Goal: Transaction & Acquisition: Purchase product/service

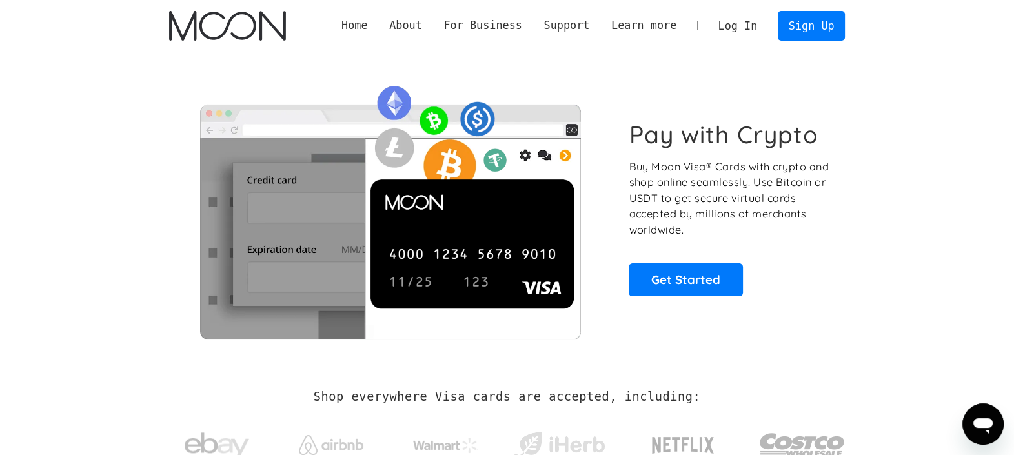
click at [727, 34] on link "Log In" at bounding box center [737, 26] width 61 height 28
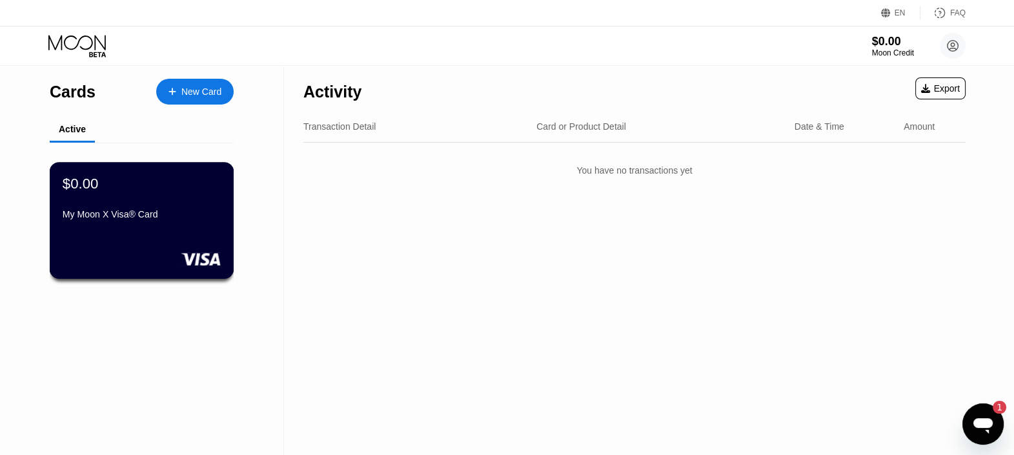
click at [159, 208] on div "$0.00 My Moon X Visa® Card" at bounding box center [142, 200] width 158 height 50
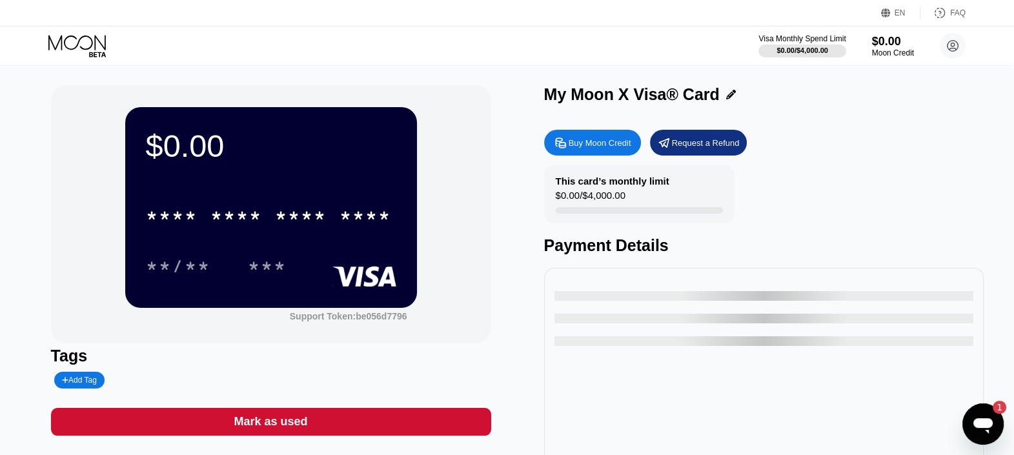
click at [612, 145] on div "Buy Moon Credit" at bounding box center [600, 142] width 63 height 11
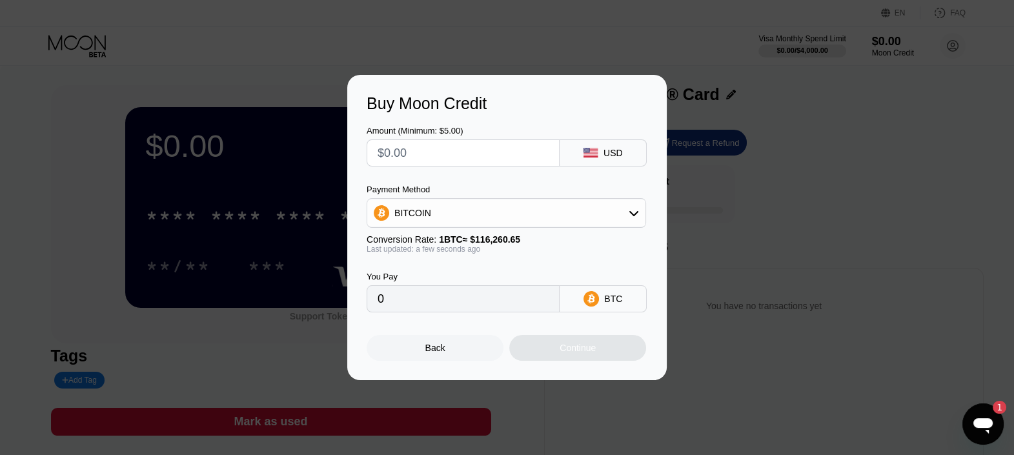
click at [487, 151] on input "text" at bounding box center [463, 153] width 171 height 26
type input "$1"
type input "0.00000861"
type input "$10"
type input "0.00008602"
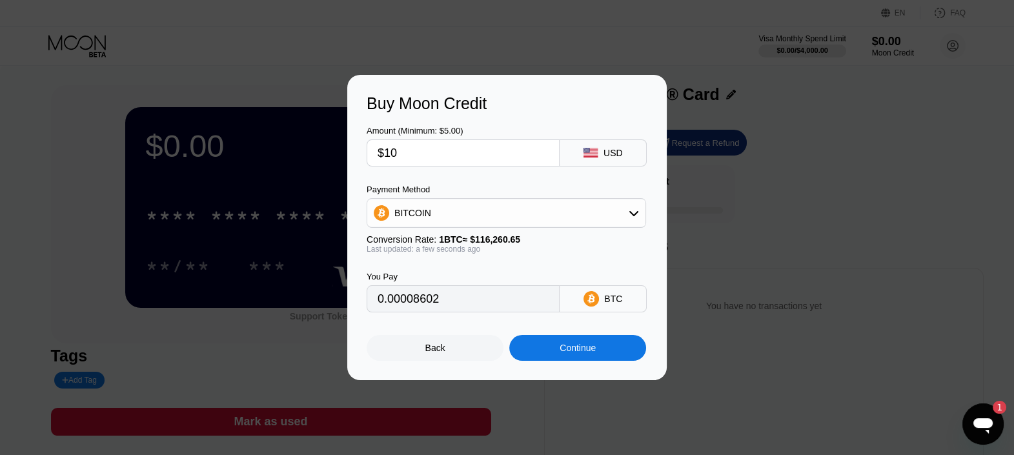
type input "$10"
click at [551, 228] on div "BITCOIN" at bounding box center [506, 213] width 279 height 30
click at [537, 215] on div "BITCOIN" at bounding box center [506, 213] width 278 height 26
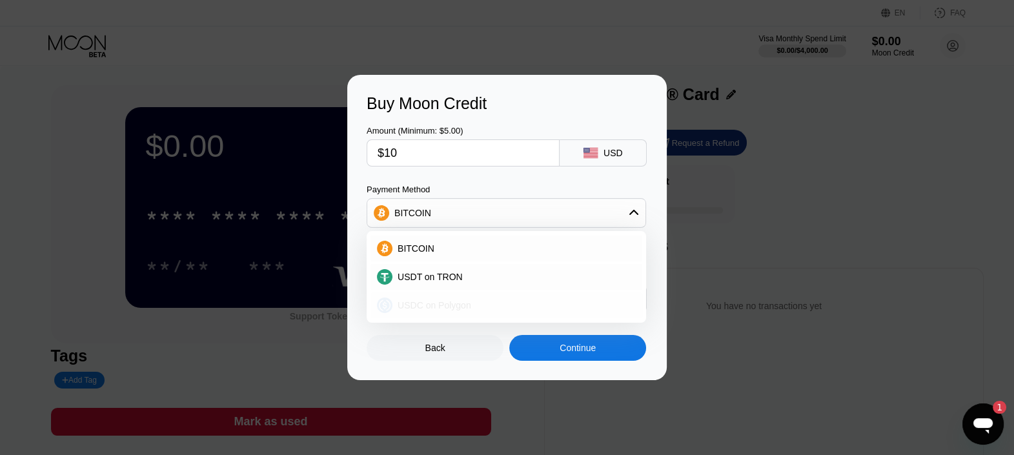
click at [432, 300] on span "USDC on Polygon" at bounding box center [435, 305] width 74 height 10
type input "10.00000000"
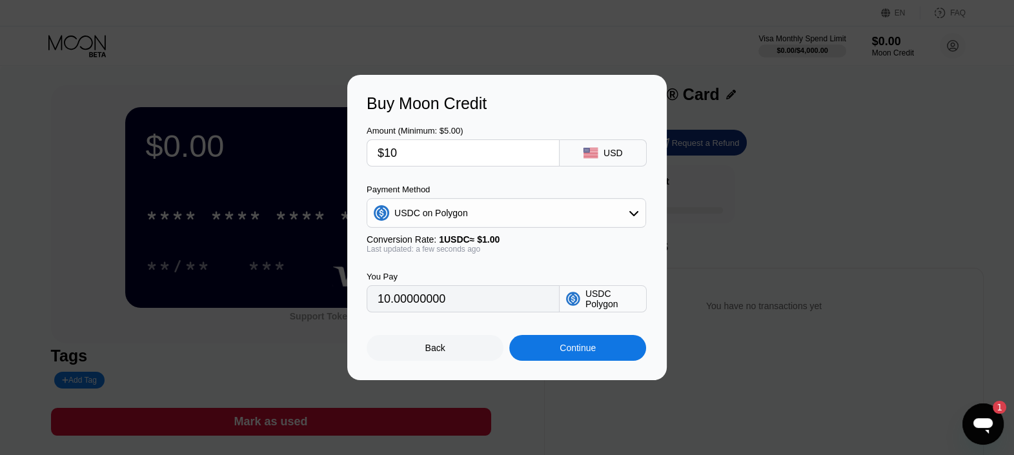
drag, startPoint x: 407, startPoint y: 155, endPoint x: 352, endPoint y: 157, distance: 54.9
click at [352, 157] on div "Buy Moon Credit Amount (Minimum: $5.00) $10 USD Payment Method USDC on Polygon …" at bounding box center [506, 227] width 319 height 305
type input "$1"
type input "1.00000000"
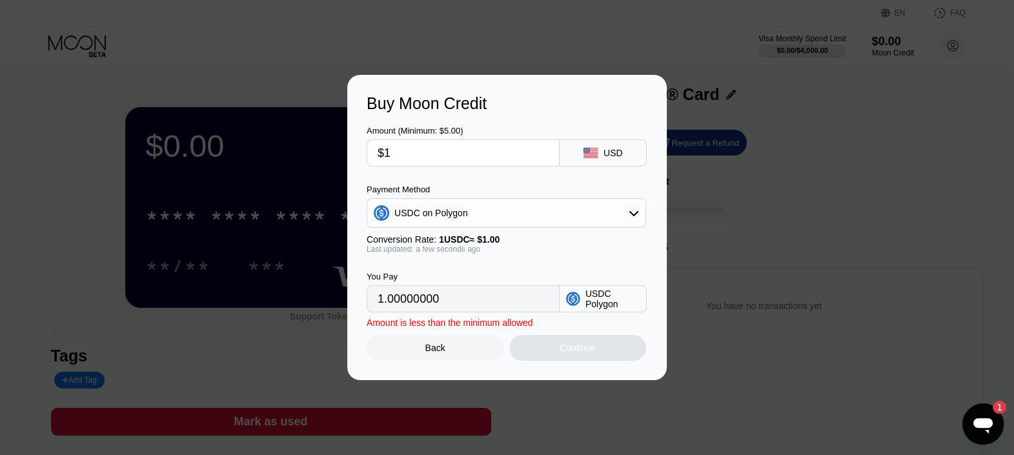
type input "$15"
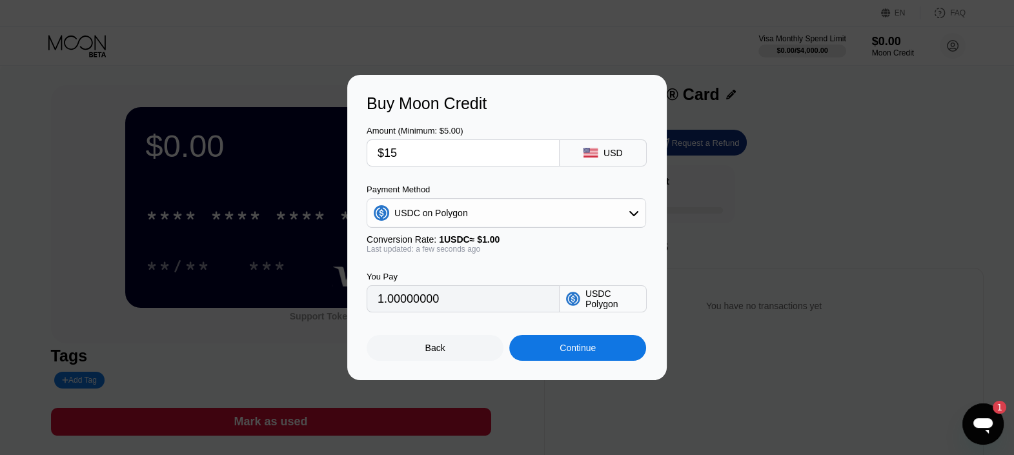
type input "15.00000000"
type input "$15"
click at [558, 348] on div "Continue" at bounding box center [577, 348] width 137 height 26
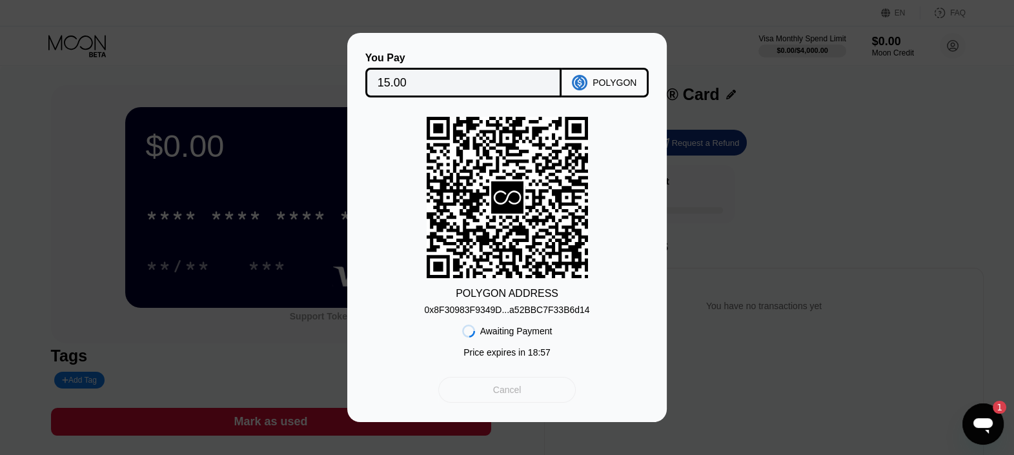
click at [512, 396] on div "Cancel" at bounding box center [507, 390] width 28 height 12
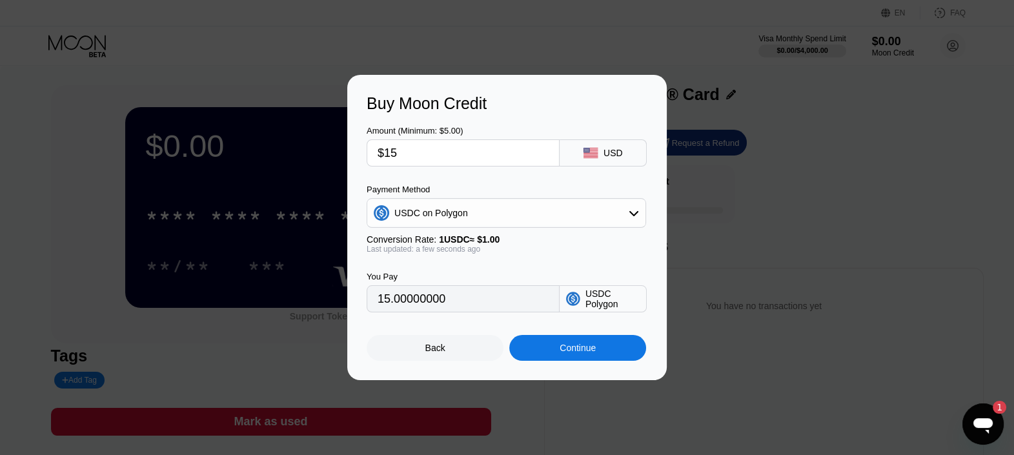
drag, startPoint x: 416, startPoint y: 151, endPoint x: 359, endPoint y: 156, distance: 57.6
click at [360, 156] on div "Buy Moon Credit Amount (Minimum: $5.00) $15 USD Payment Method USDC on Polygon …" at bounding box center [506, 227] width 319 height 305
type input "$1"
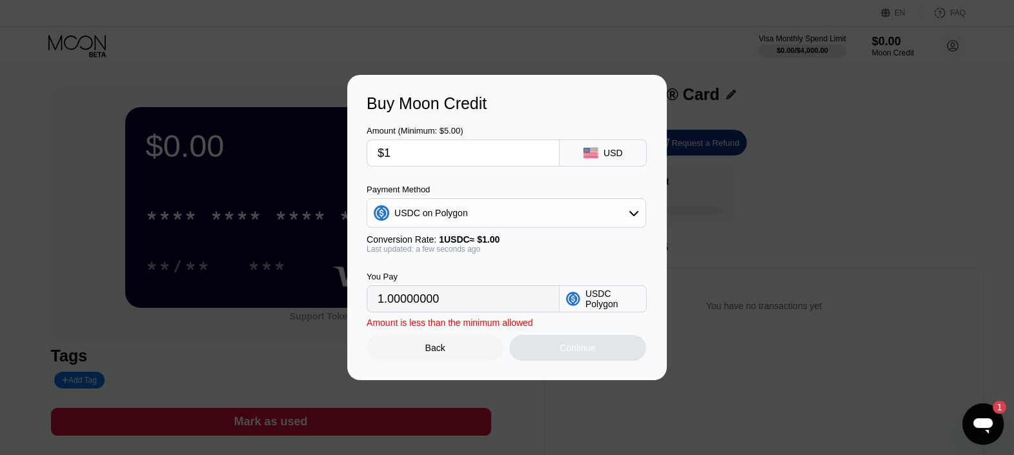
type input "1.00000000"
type input "$10"
type input "10.00000000"
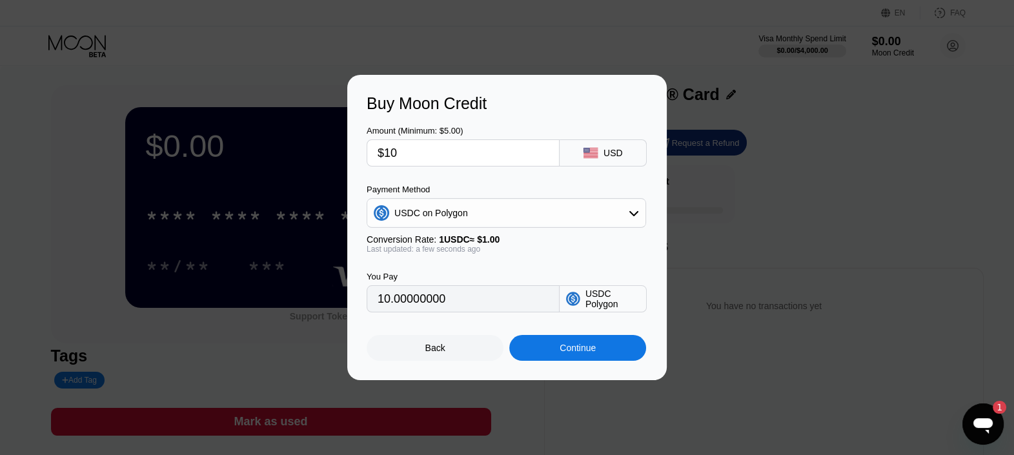
click at [574, 353] on div "Continue" at bounding box center [578, 348] width 36 height 10
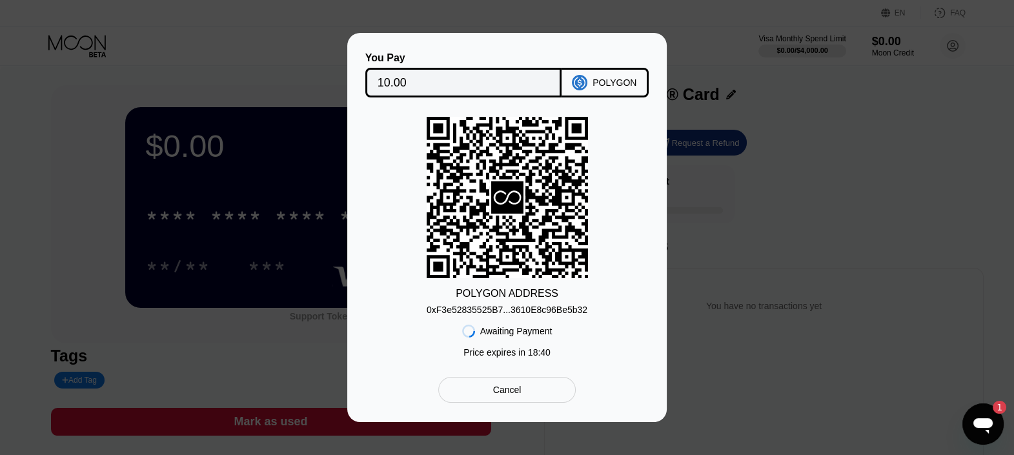
click at [536, 403] on div "Cancel" at bounding box center [506, 390] width 137 height 26
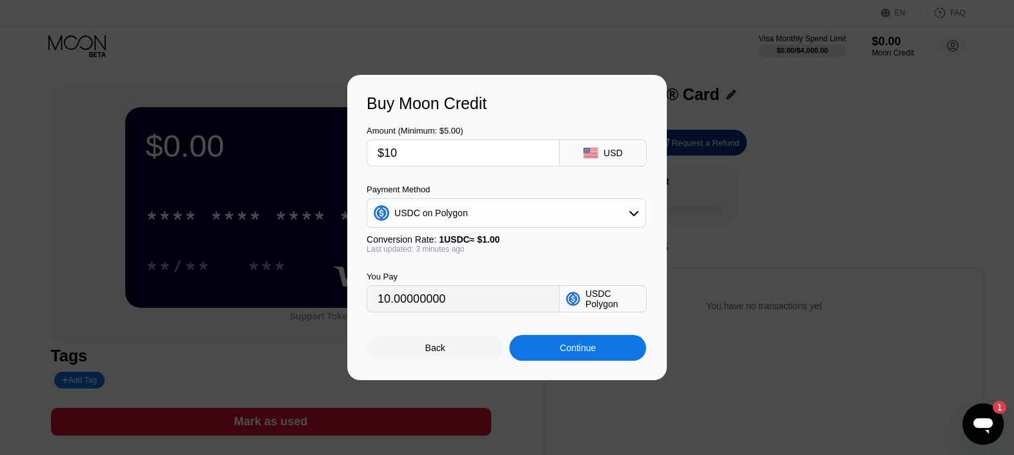
click at [421, 159] on input "$10" at bounding box center [463, 153] width 171 height 26
type input "$1"
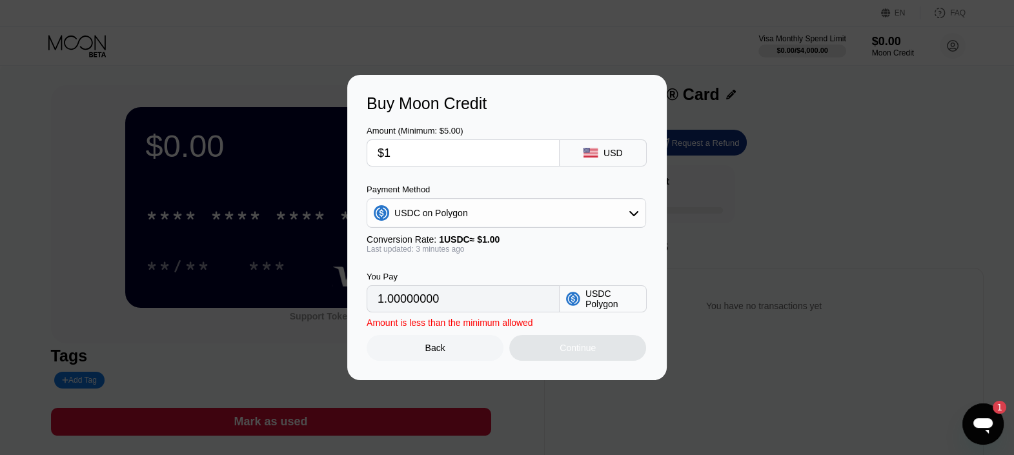
type input "1.00000000"
type input "$14"
type input "14.00000000"
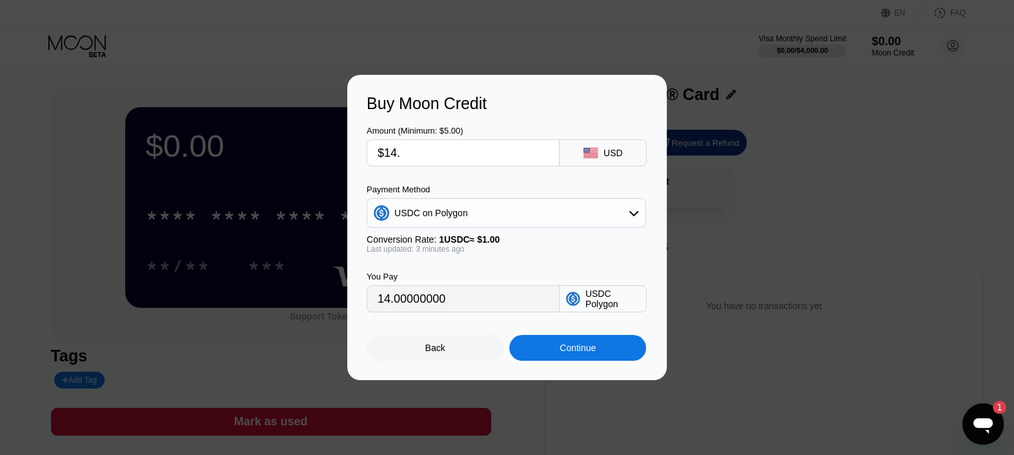
type input "$14.5"
type input "14.50000000"
type input "$14.5"
click at [995, 420] on div "Open messaging window, 1 unread message" at bounding box center [983, 424] width 39 height 39
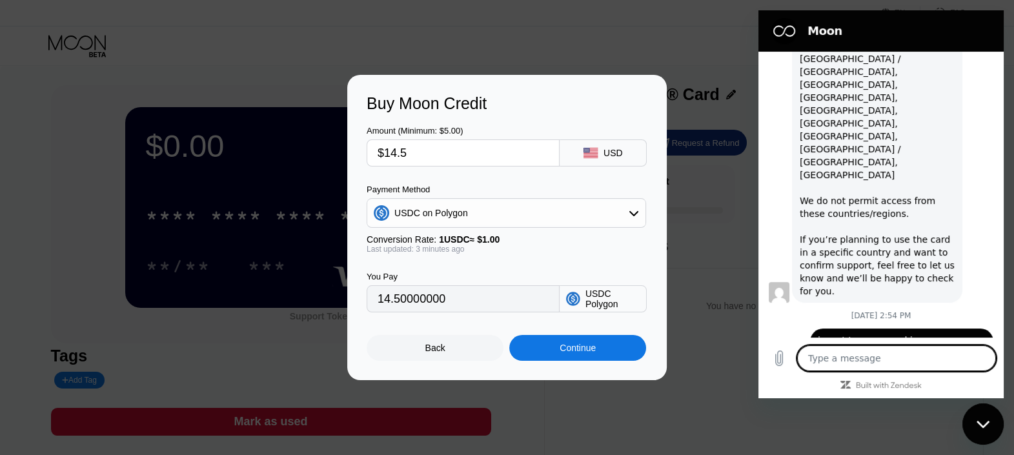
scroll to position [569, 0]
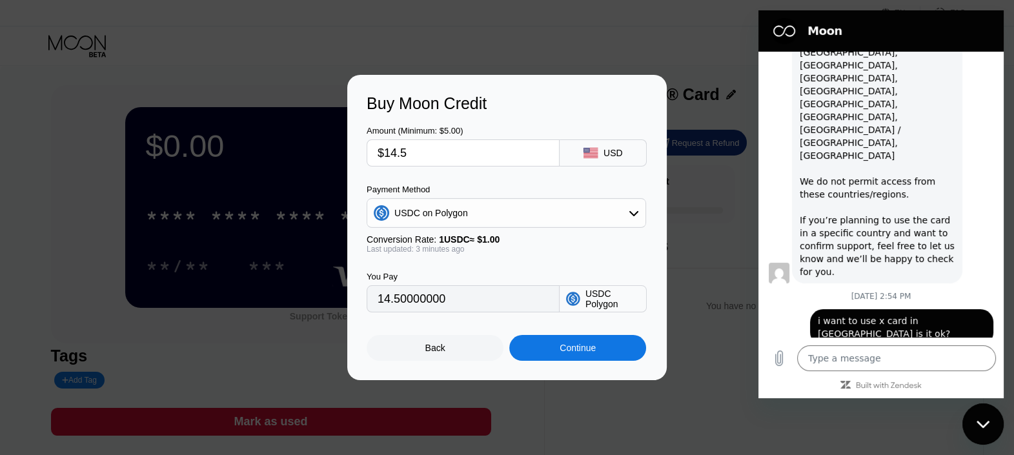
click at [987, 427] on icon "Close messaging window" at bounding box center [984, 424] width 14 height 8
type textarea "x"
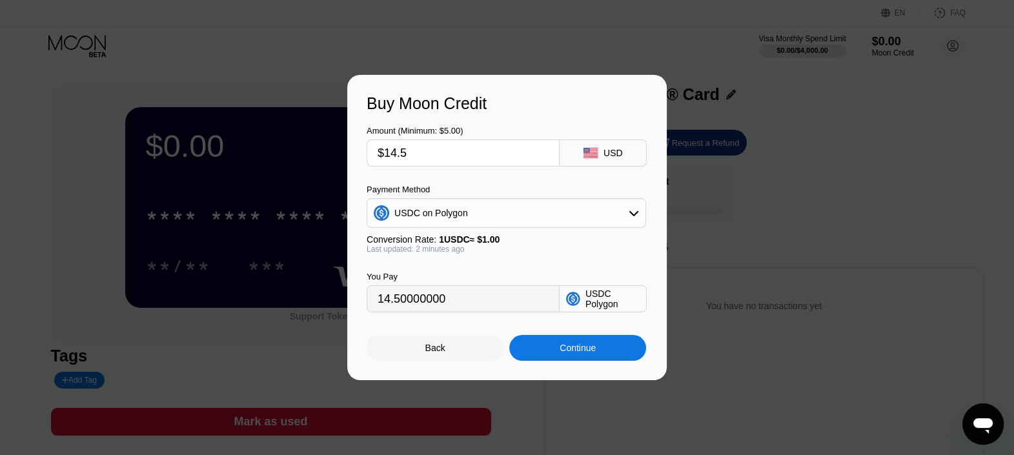
click at [556, 349] on div "Continue" at bounding box center [577, 348] width 137 height 26
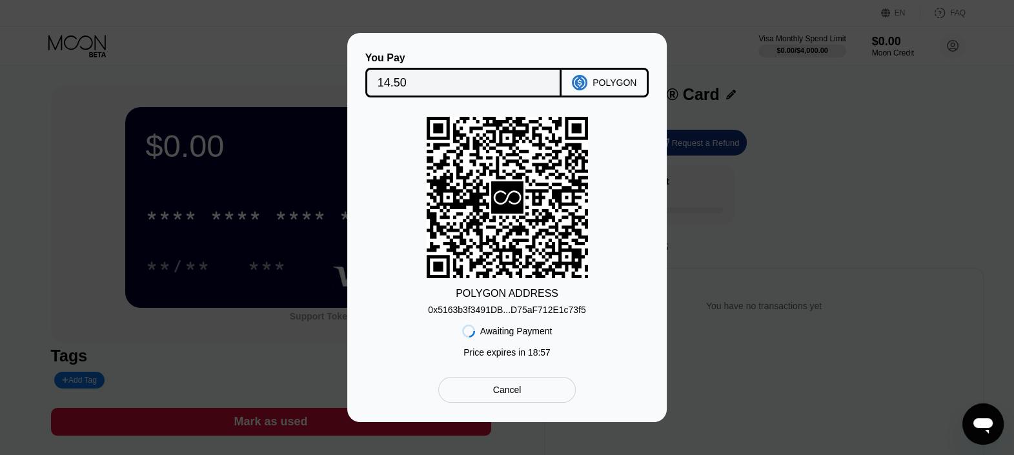
click at [547, 313] on div "0x5163b3f3491DB...D75aF712E1c73f5" at bounding box center [506, 310] width 157 height 10
click at [502, 314] on div "0x5163b3f3491DB...D75aF712E1c73f5" at bounding box center [506, 310] width 157 height 10
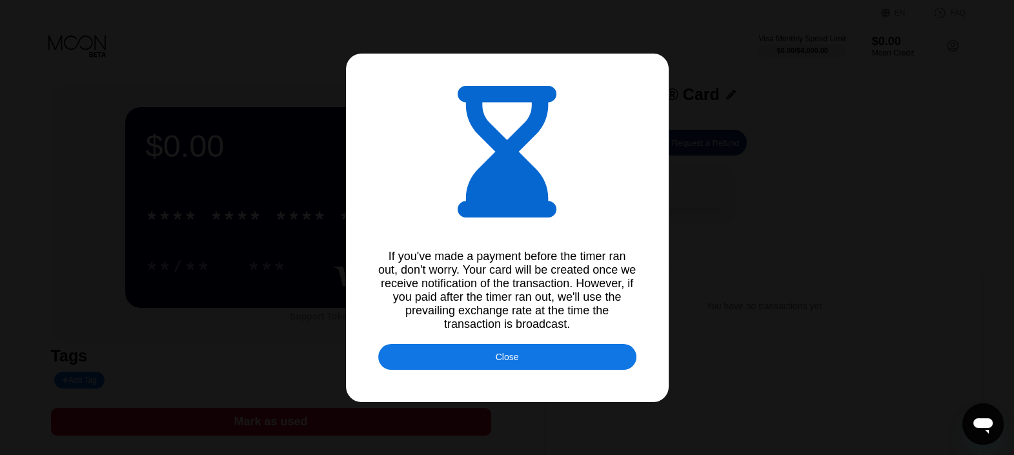
click at [522, 356] on div "Close" at bounding box center [507, 357] width 258 height 26
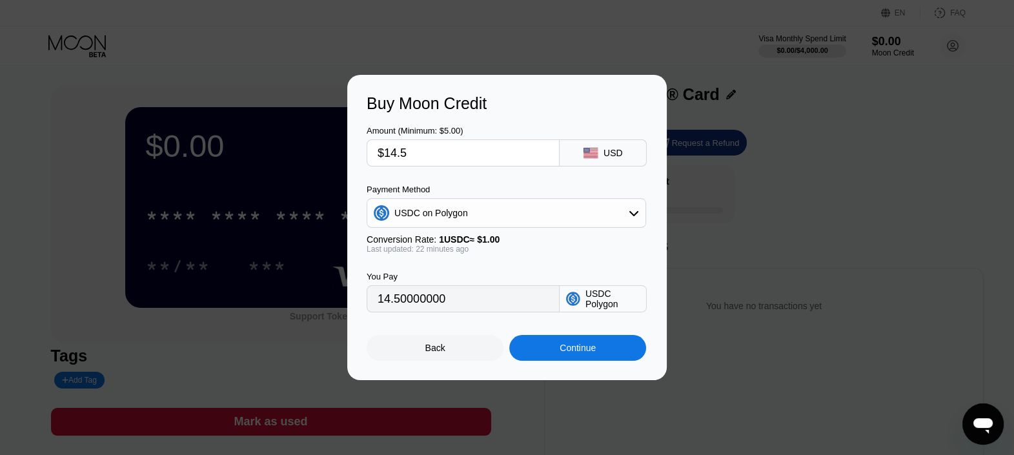
click at [443, 353] on div "Back" at bounding box center [435, 348] width 20 height 10
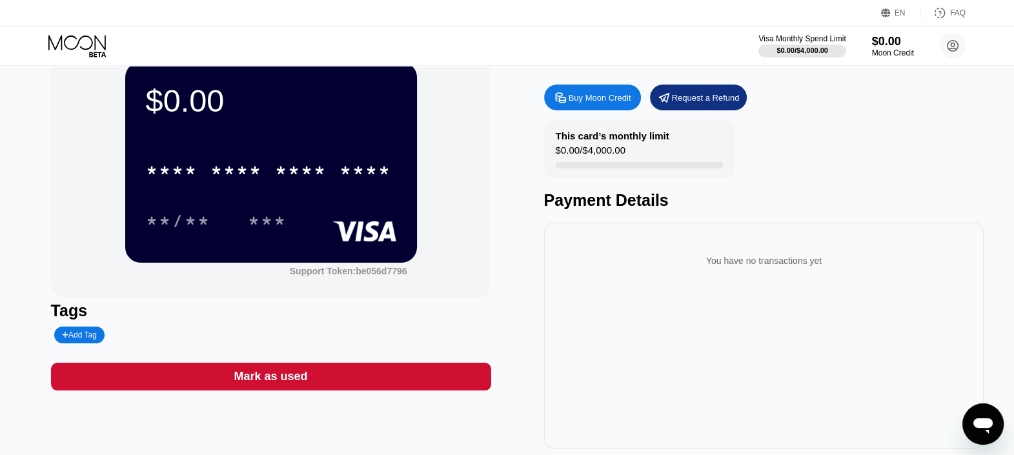
scroll to position [0, 0]
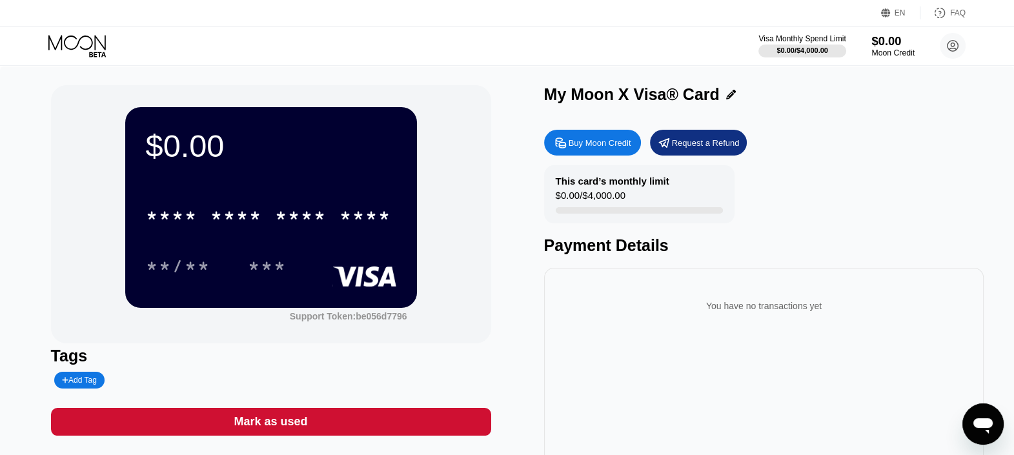
click at [900, 48] on div "Moon Credit" at bounding box center [892, 52] width 43 height 9
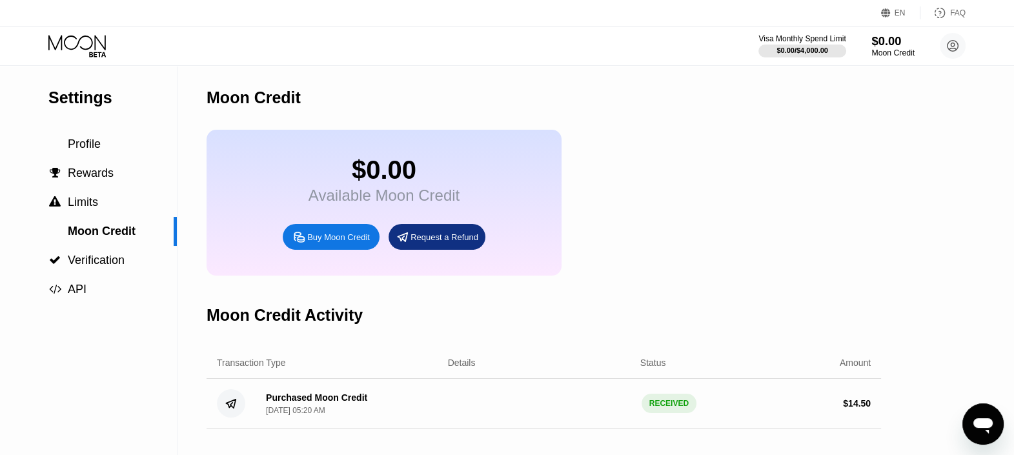
click at [899, 46] on div "$0.00" at bounding box center [892, 41] width 43 height 14
click at [124, 180] on div " Rewards" at bounding box center [88, 174] width 177 height 14
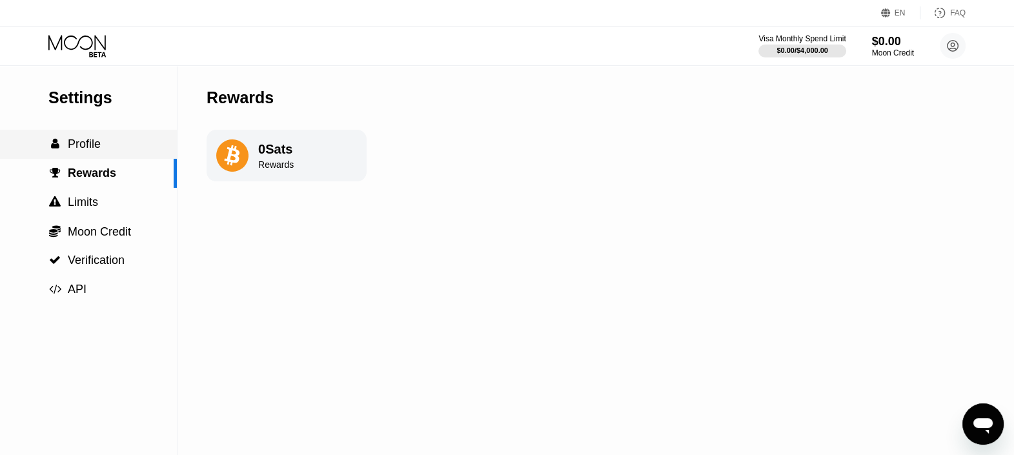
click at [103, 151] on div " Profile" at bounding box center [88, 144] width 177 height 14
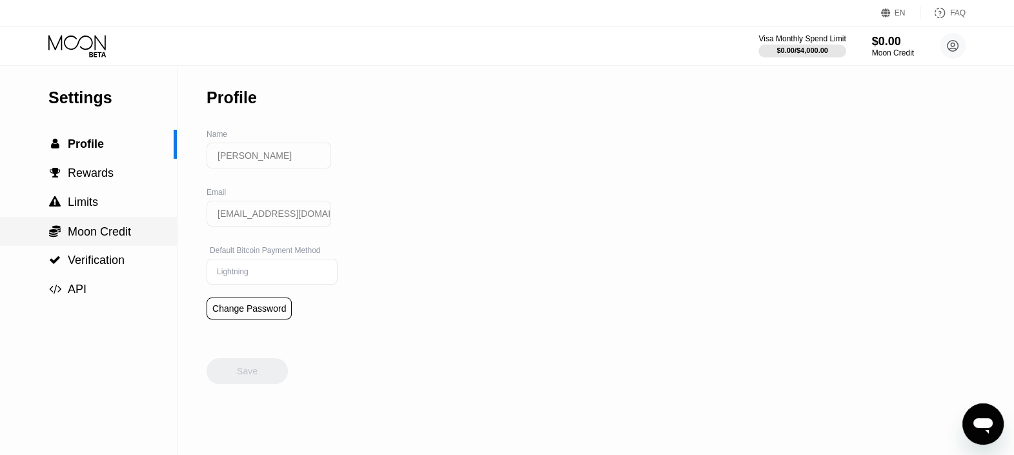
click at [100, 238] on span "Moon Credit" at bounding box center [99, 231] width 63 height 13
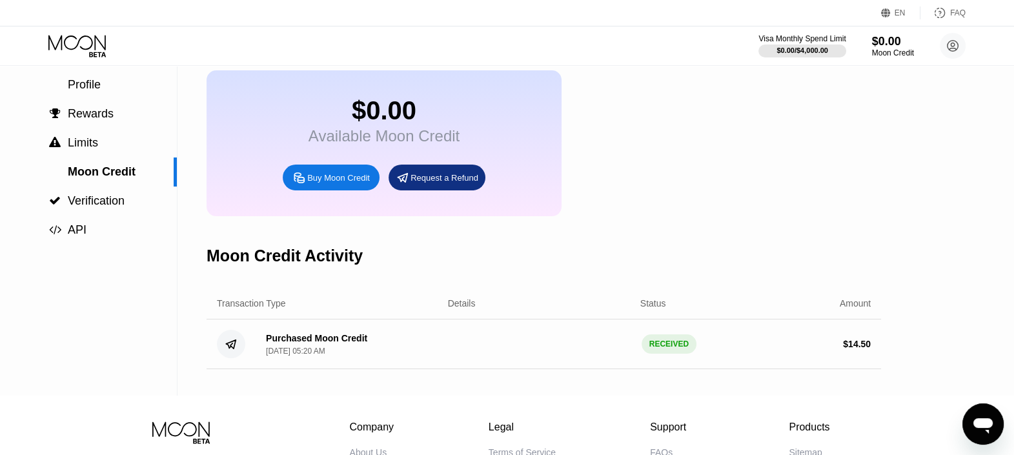
scroll to position [161, 0]
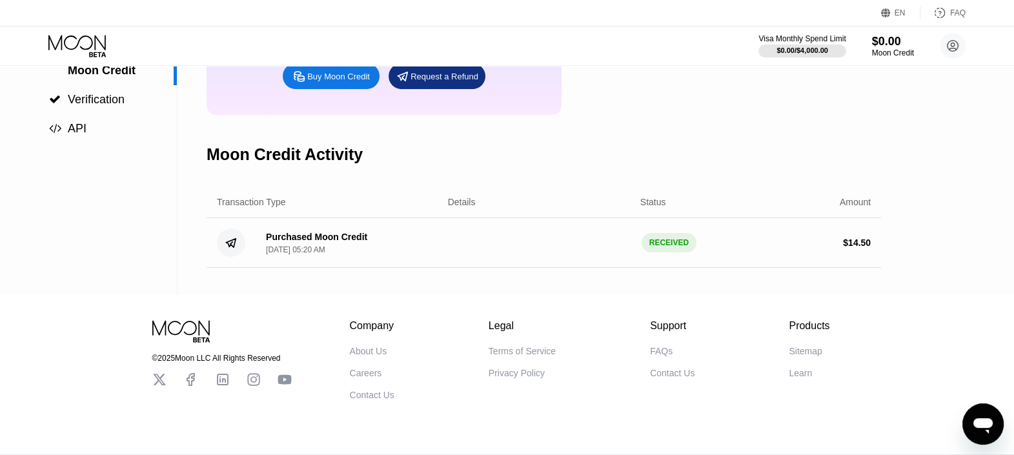
click at [303, 254] on div "Sep 19, 2025, 05:20 AM" at bounding box center [295, 249] width 59 height 9
click at [300, 242] on div "Purchased Moon Credit Sep 19, 2025, 05:20 AM RECEIVED $ 14.50" at bounding box center [544, 243] width 674 height 50
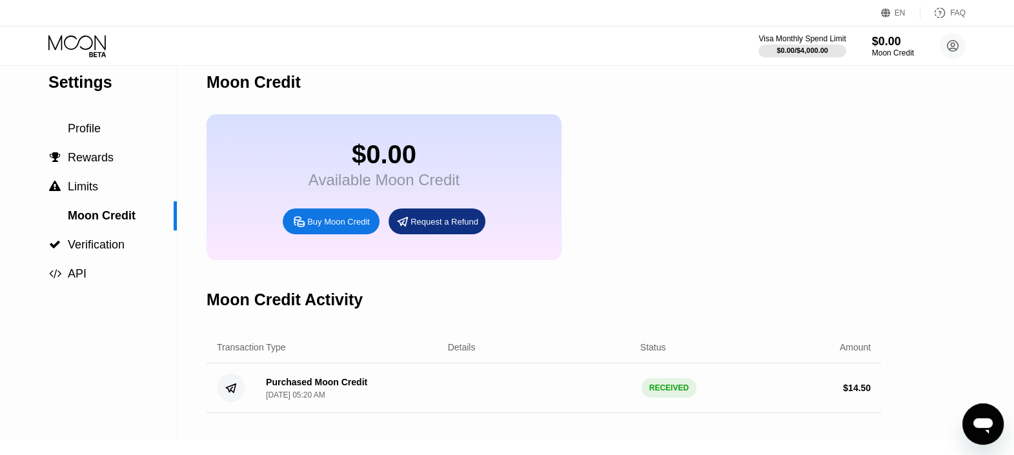
scroll to position [0, 0]
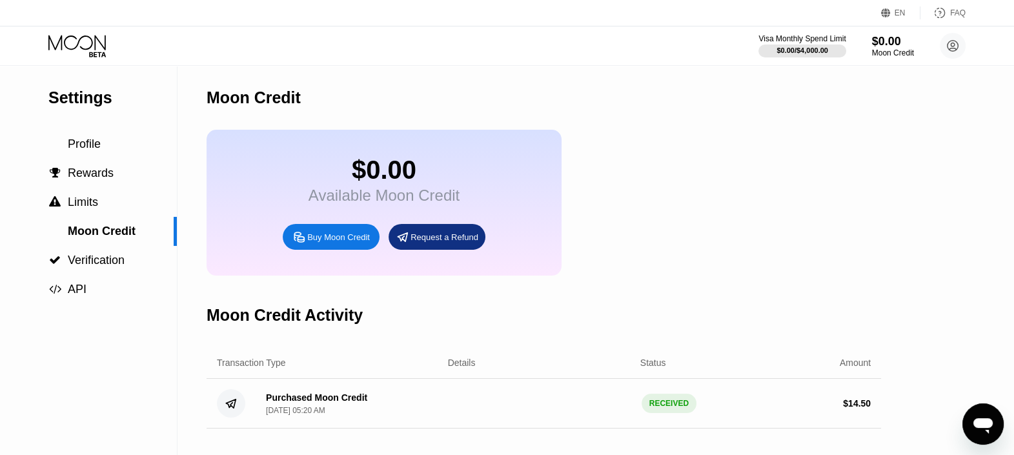
click at [346, 243] on div "Buy Moon Credit" at bounding box center [338, 237] width 63 height 11
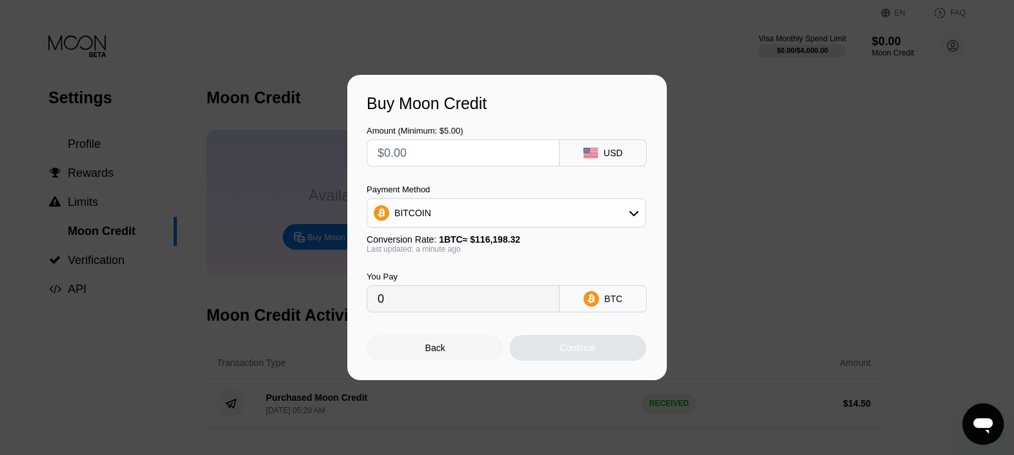
click at [889, 210] on div "Buy Moon Credit Amount (Minimum: $5.00) USD Payment Method BITCOIN Conversion R…" at bounding box center [507, 227] width 1014 height 305
click at [443, 353] on div "Back" at bounding box center [435, 348] width 20 height 10
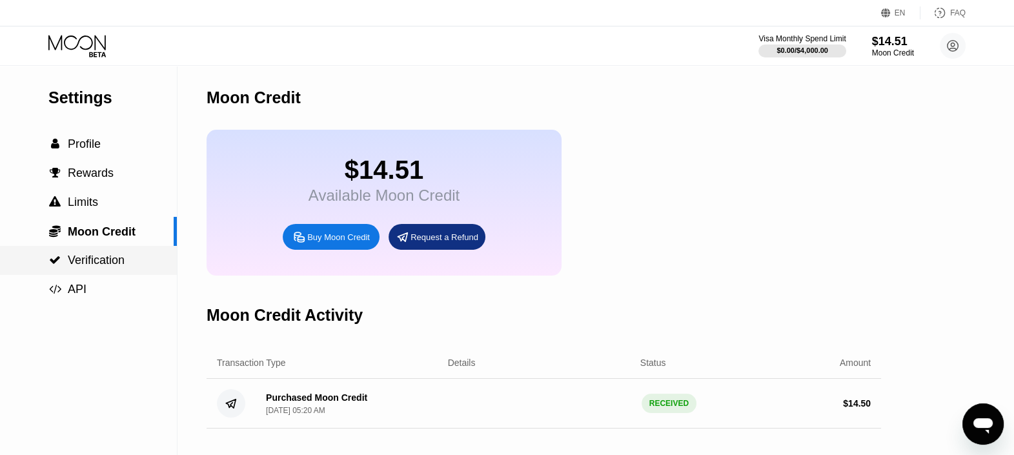
click at [122, 263] on span "Verification" at bounding box center [96, 260] width 57 height 13
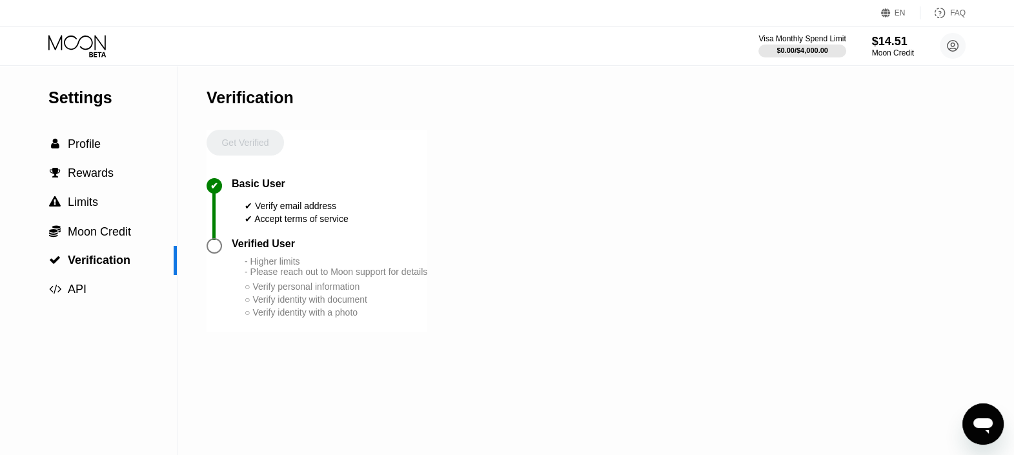
click at [791, 48] on div "$0.00 / $4,000.00" at bounding box center [802, 50] width 52 height 8
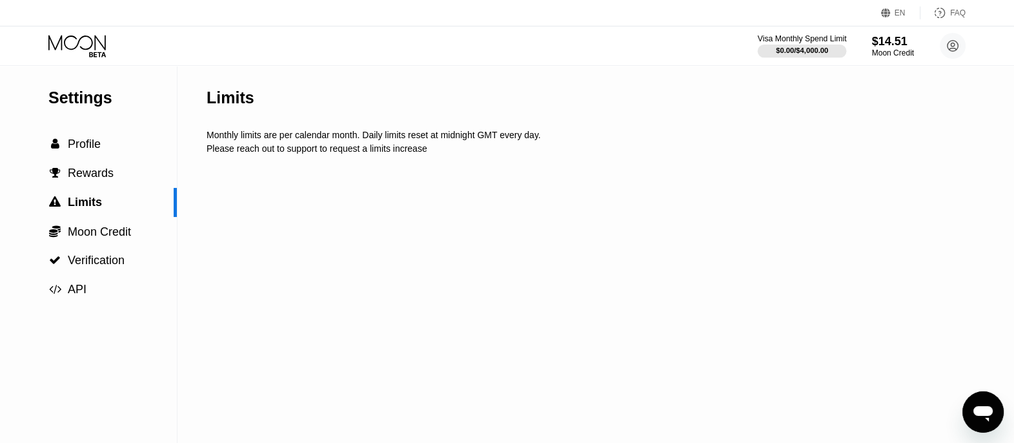
click at [795, 34] on div "Visa Monthly Spend Limit" at bounding box center [802, 38] width 89 height 9
click at [798, 47] on div "$0.00 / $4,000.00" at bounding box center [802, 50] width 52 height 8
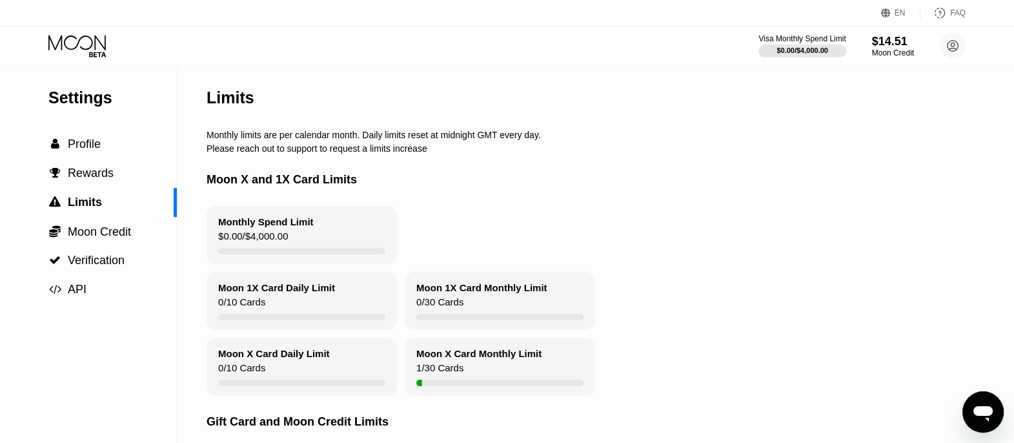
click at [955, 47] on circle at bounding box center [953, 46] width 26 height 26
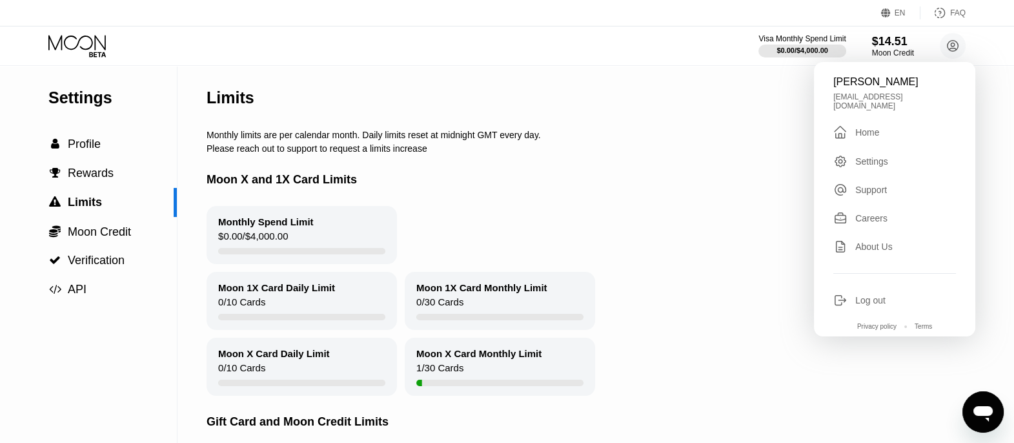
click at [902, 133] on div " Home" at bounding box center [894, 132] width 123 height 15
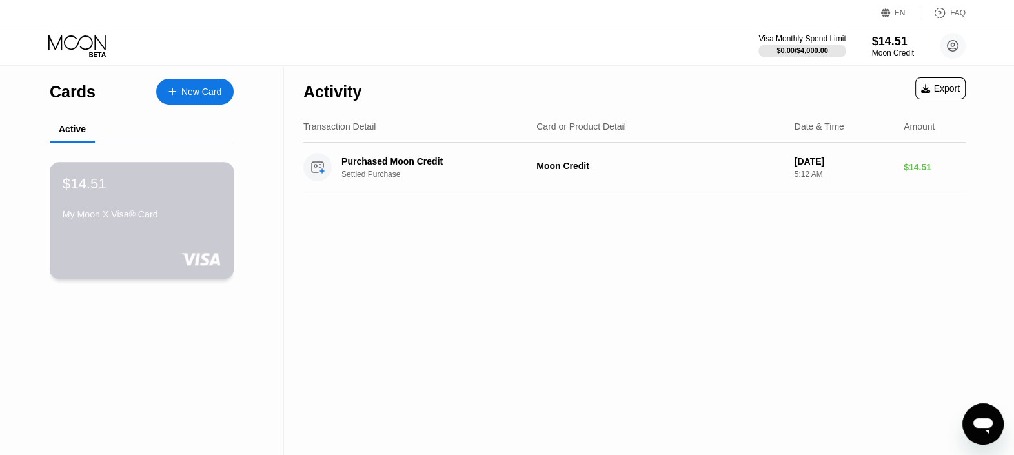
click at [169, 219] on div "My Moon X Visa® Card" at bounding box center [142, 214] width 158 height 10
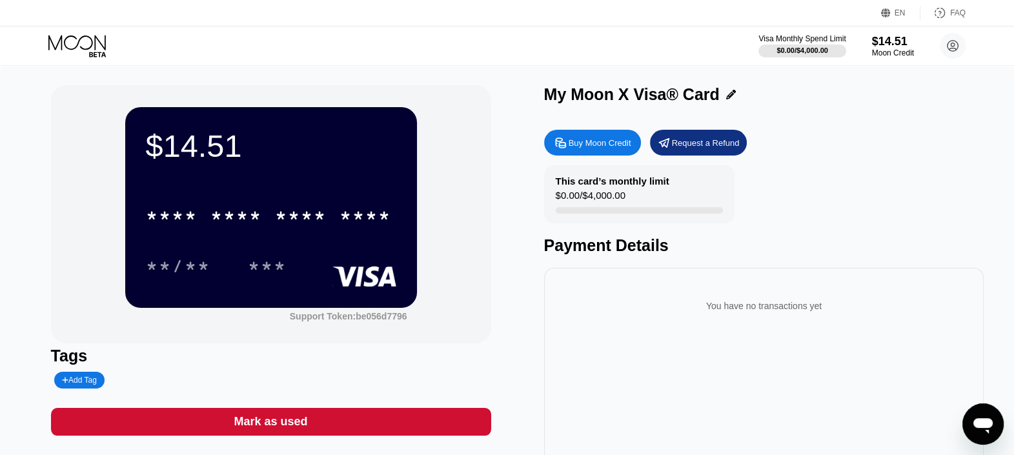
click at [239, 261] on div "**/** ***" at bounding box center [271, 266] width 250 height 32
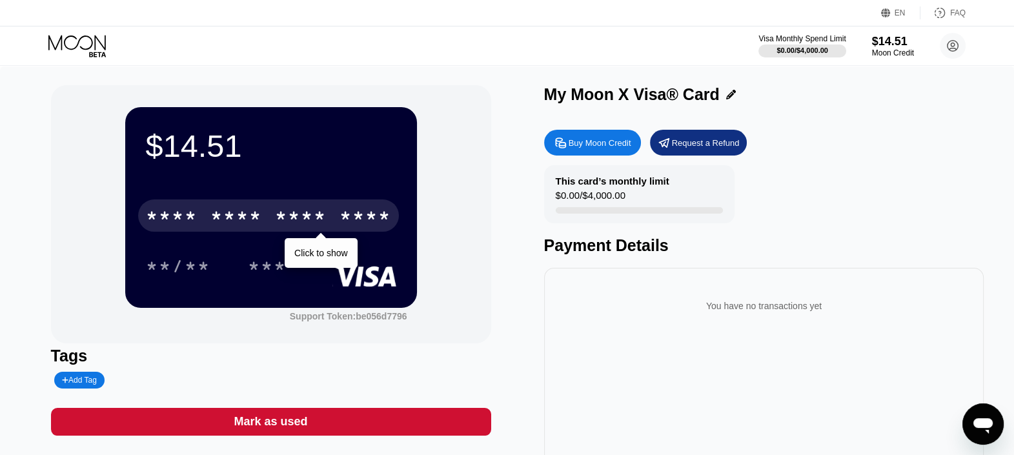
click at [226, 228] on div "* * * *" at bounding box center [236, 217] width 52 height 21
click at [194, 220] on div "* * * *" at bounding box center [172, 217] width 52 height 21
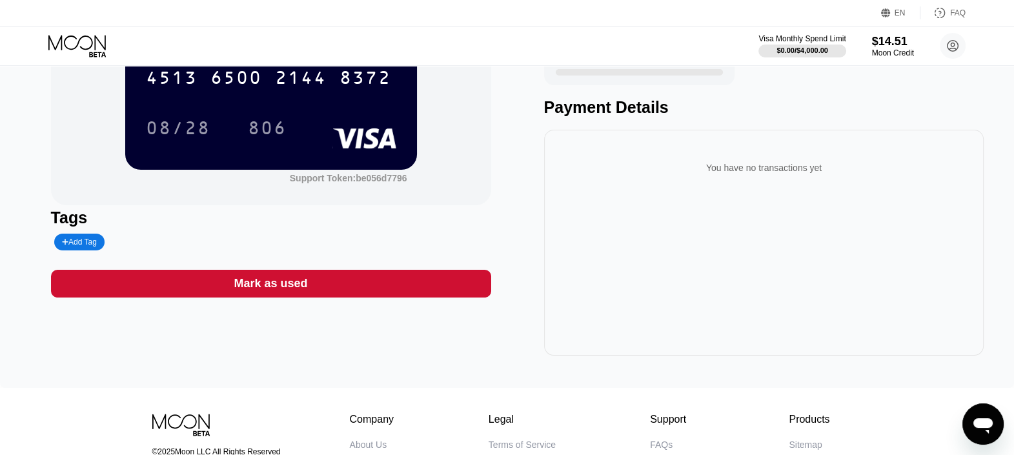
scroll to position [80, 0]
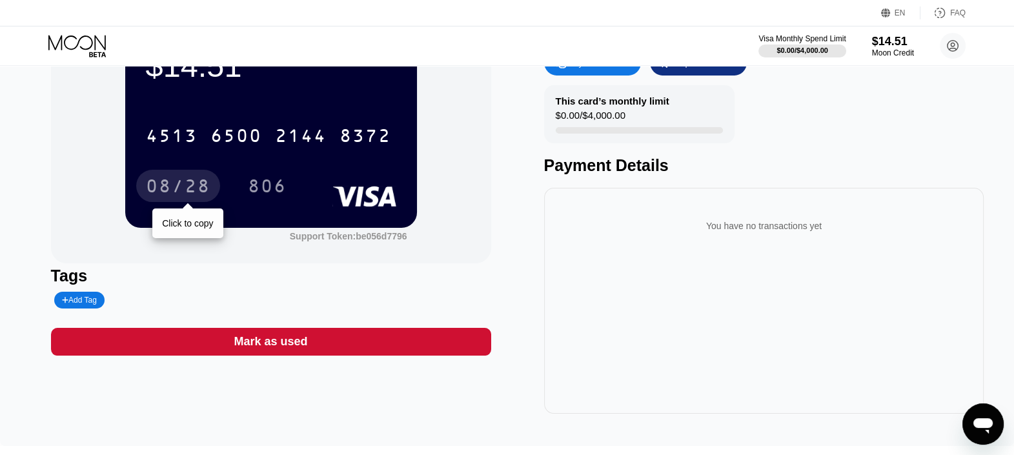
click at [188, 188] on div "08/28" at bounding box center [178, 187] width 65 height 21
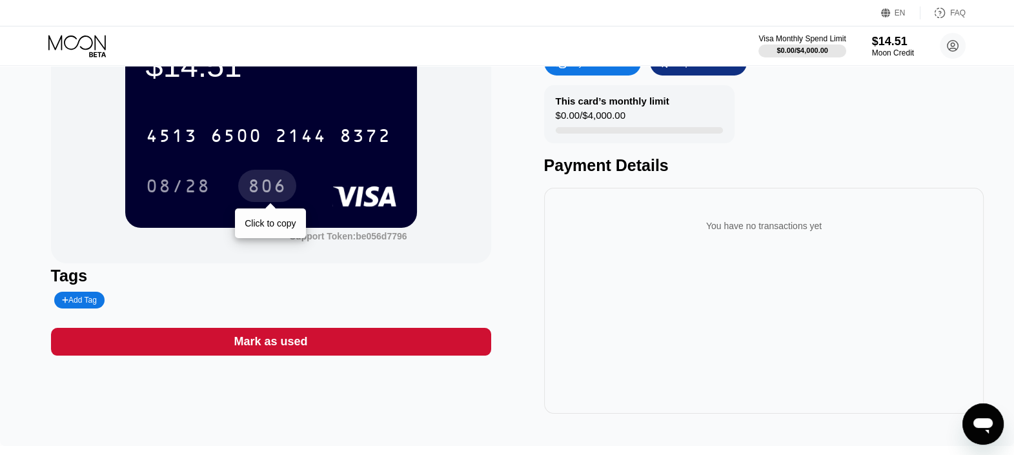
click at [265, 172] on div "806" at bounding box center [267, 186] width 58 height 32
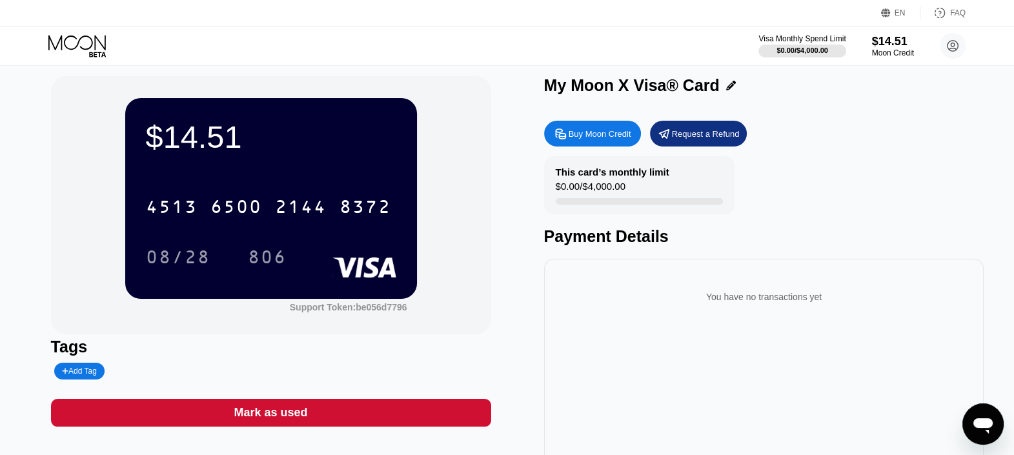
scroll to position [0, 0]
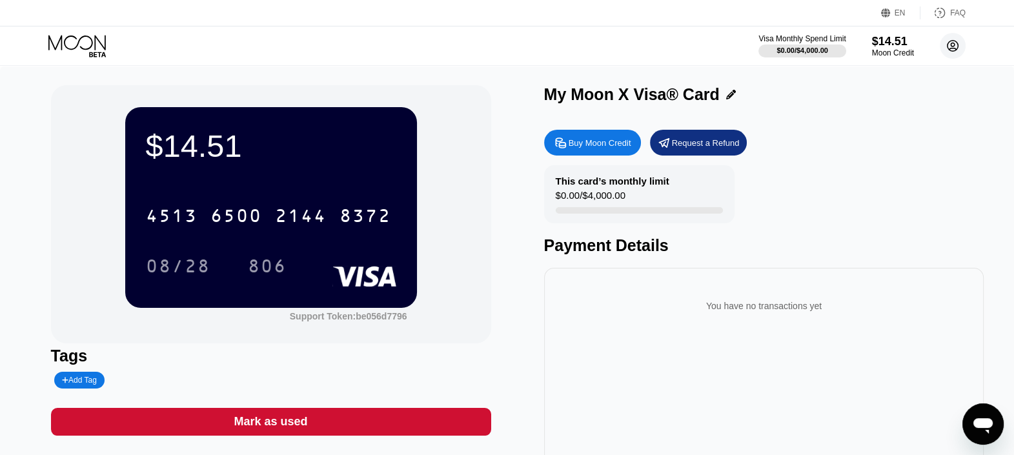
click at [955, 44] on icon at bounding box center [952, 46] width 7 height 7
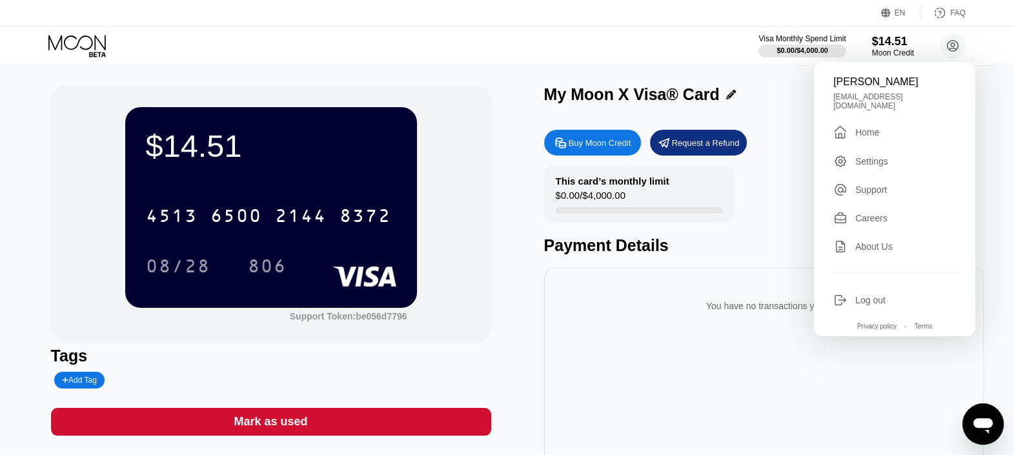
click at [993, 108] on div "$14.51 4513 6500 2144 8372 08/28 806 Support Token: be056d7796 Tags Add Tag Mar…" at bounding box center [507, 296] width 1014 height 460
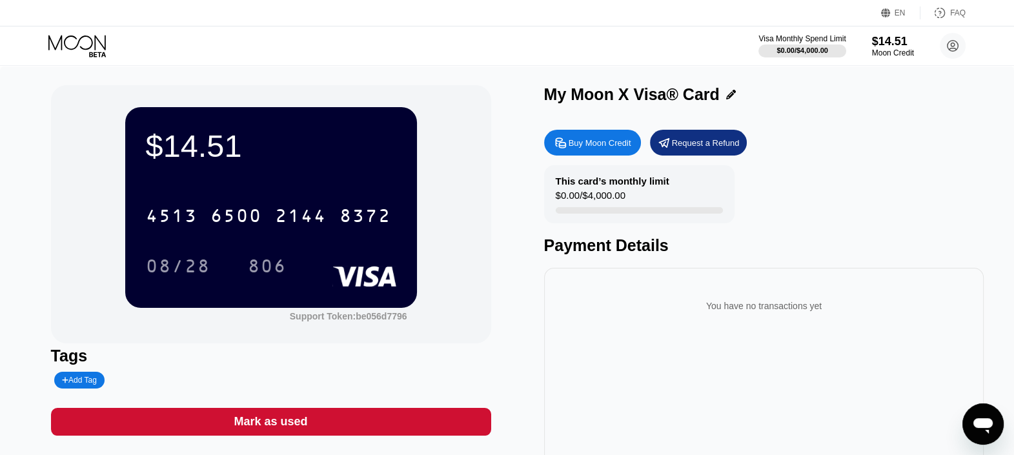
click at [973, 432] on icon "Open messaging window" at bounding box center [982, 423] width 23 height 23
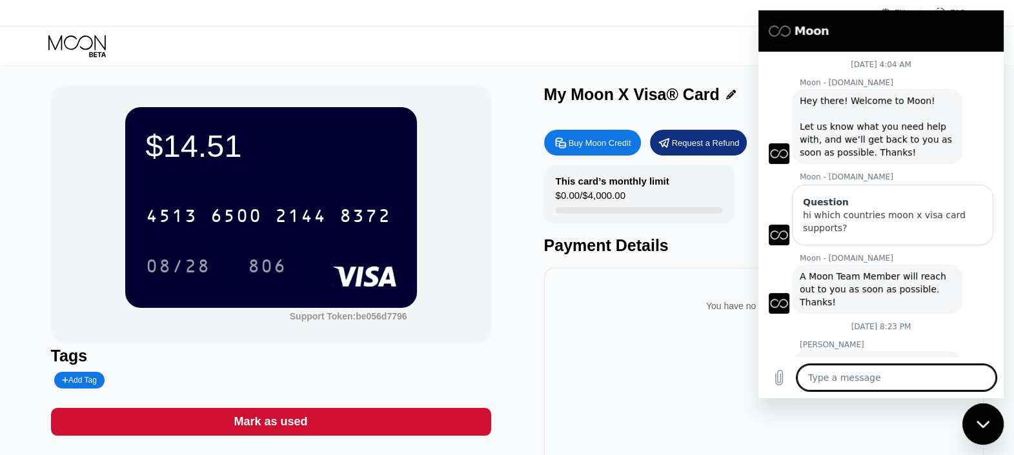
scroll to position [529, 0]
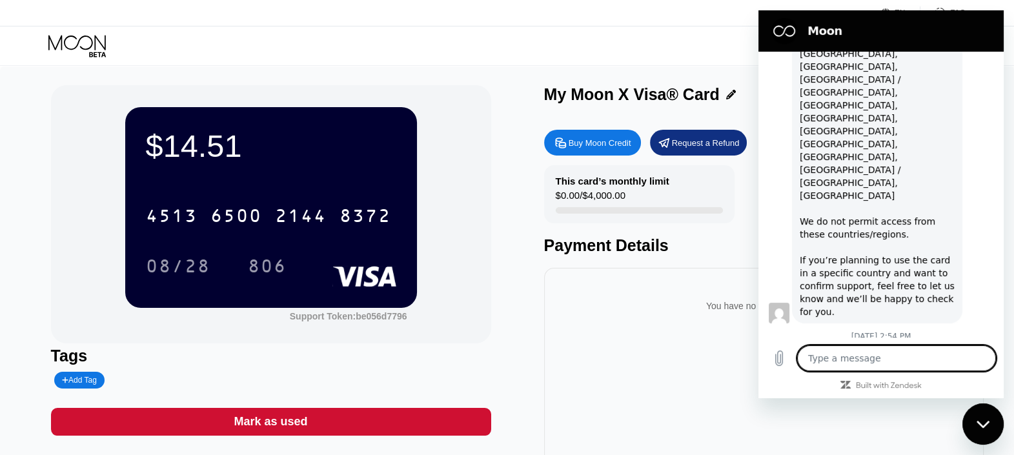
click at [983, 421] on icon "Close messaging window" at bounding box center [984, 424] width 14 height 8
type textarea "x"
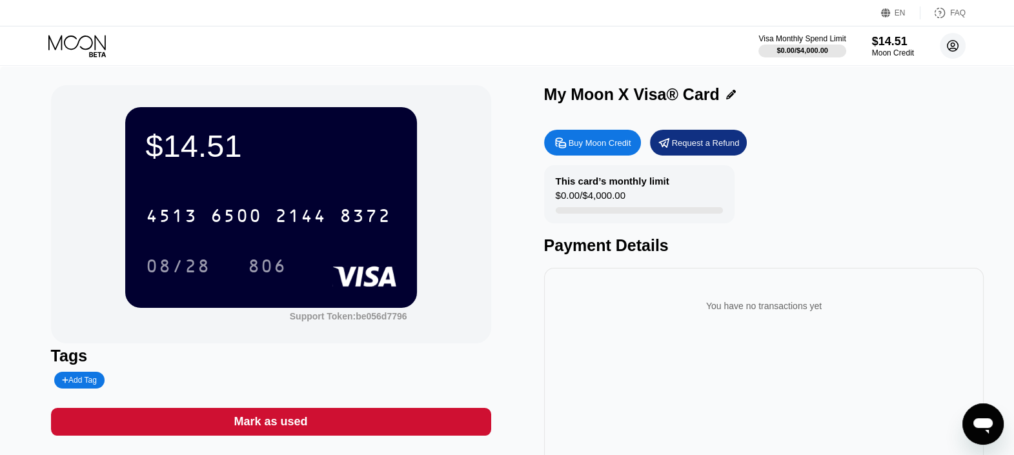
click at [958, 48] on circle at bounding box center [953, 46] width 26 height 26
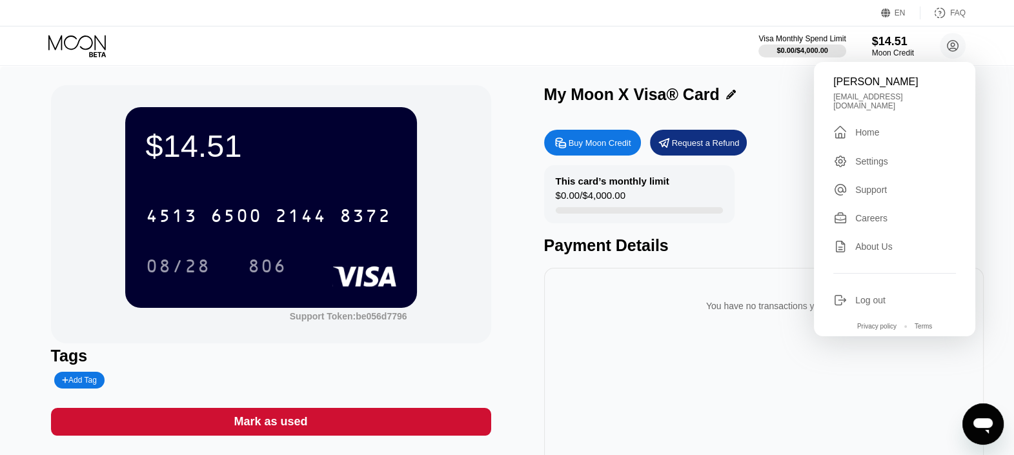
click at [880, 165] on div "Amir H escaper1995@gmail.com  Home Settings Support Careers About Us Log out P…" at bounding box center [894, 199] width 161 height 274
click at [874, 158] on div "Settings" at bounding box center [871, 161] width 33 height 10
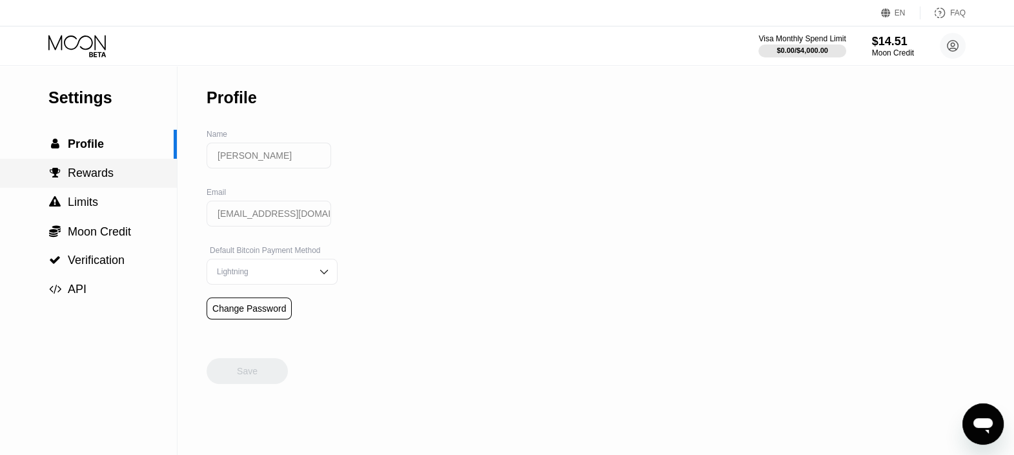
click at [114, 194] on div " Limits" at bounding box center [88, 202] width 177 height 29
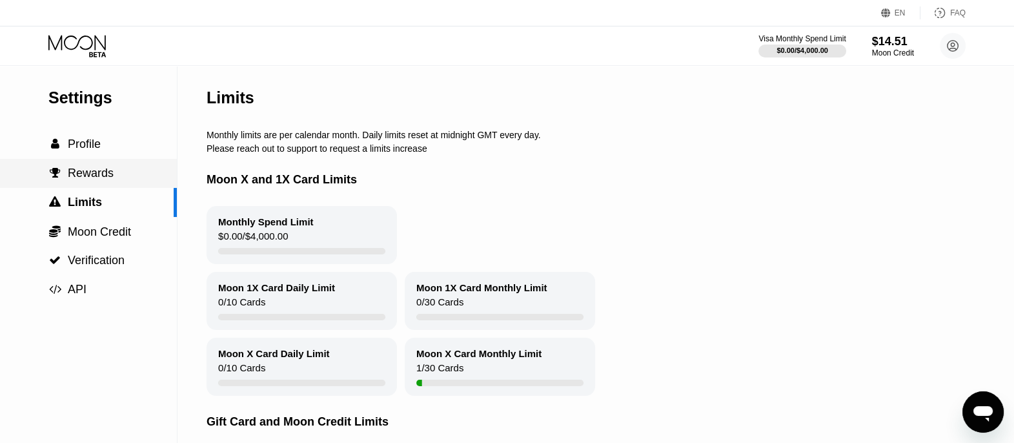
click at [108, 187] on div " Rewards" at bounding box center [88, 173] width 177 height 29
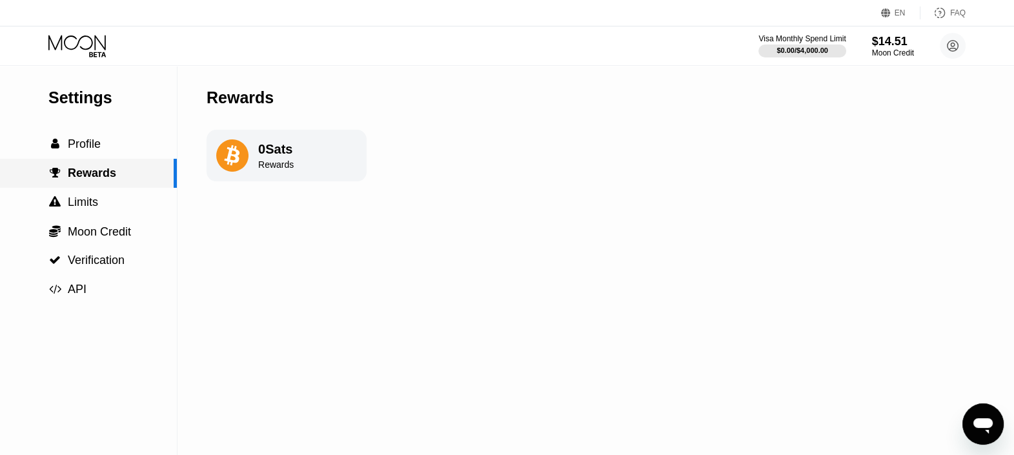
click at [102, 148] on div " Profile" at bounding box center [88, 144] width 177 height 14
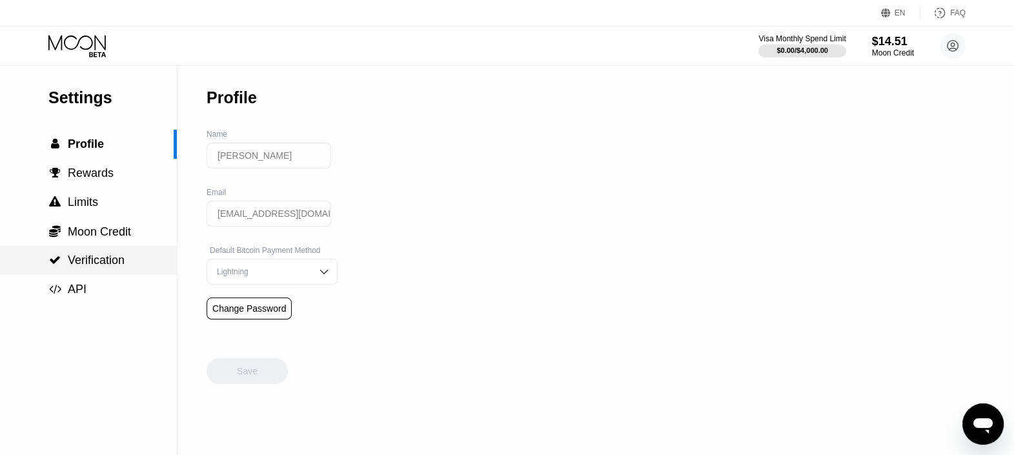
click at [103, 229] on span "Moon Credit" at bounding box center [99, 231] width 63 height 13
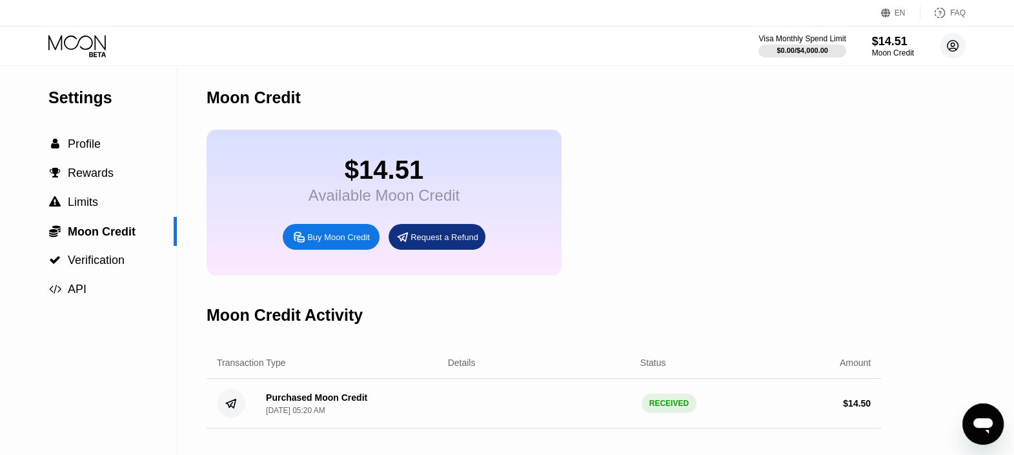
click at [953, 41] on icon at bounding box center [952, 46] width 11 height 11
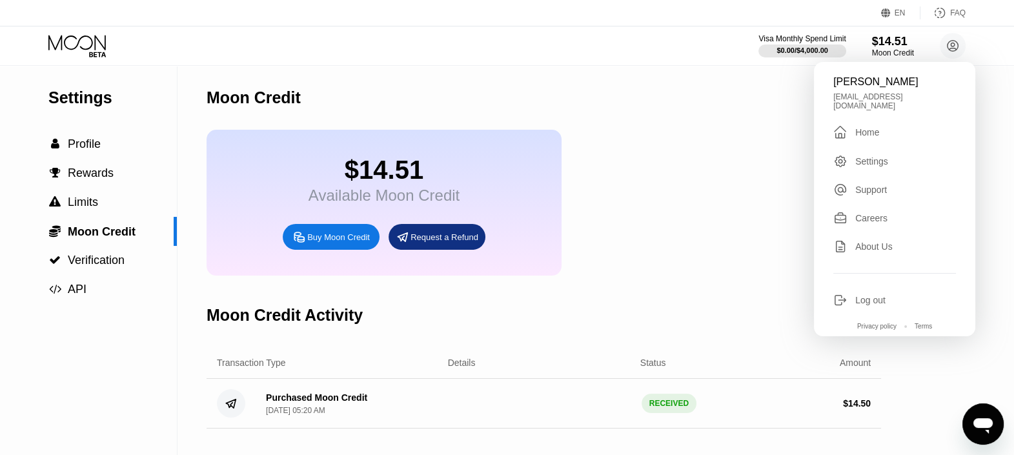
click at [862, 127] on div "Home" at bounding box center [867, 132] width 24 height 10
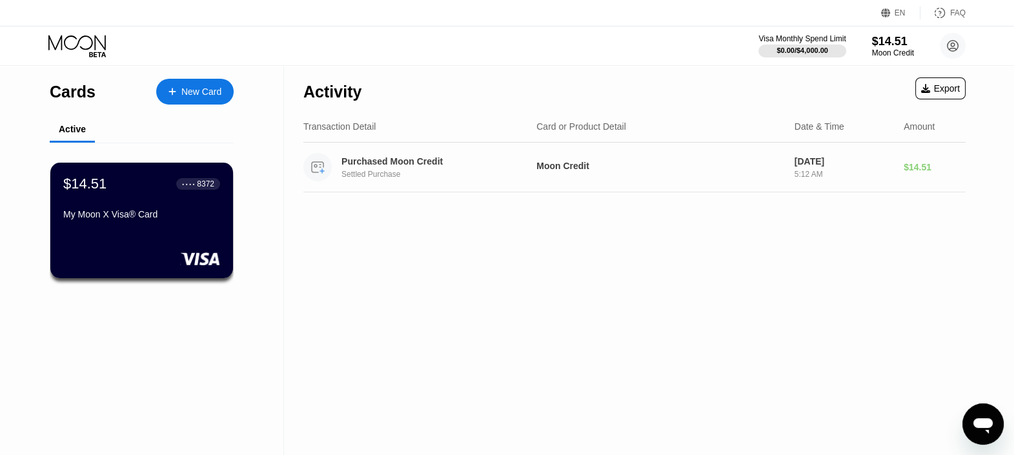
click at [367, 160] on div "Purchased Moon Credit" at bounding box center [434, 161] width 187 height 10
click at [161, 212] on div "My Moon X Visa® Card" at bounding box center [142, 214] width 158 height 10
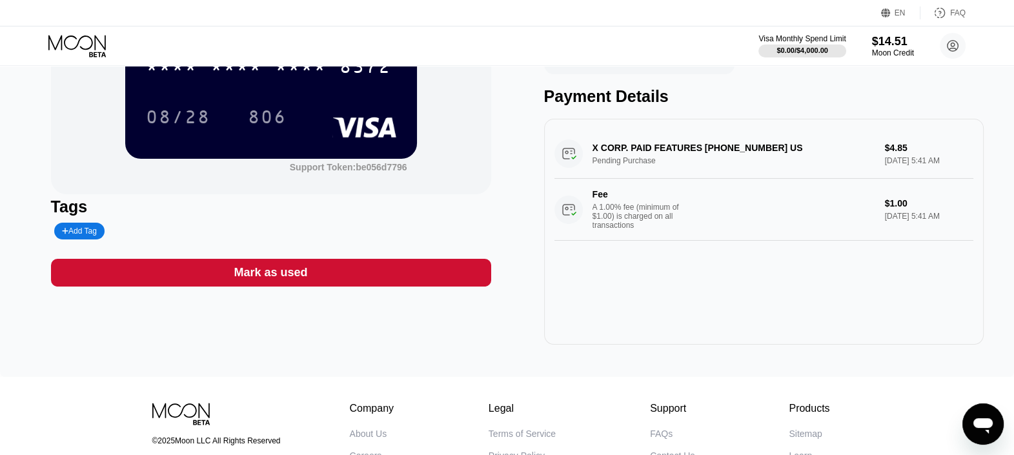
scroll to position [161, 0]
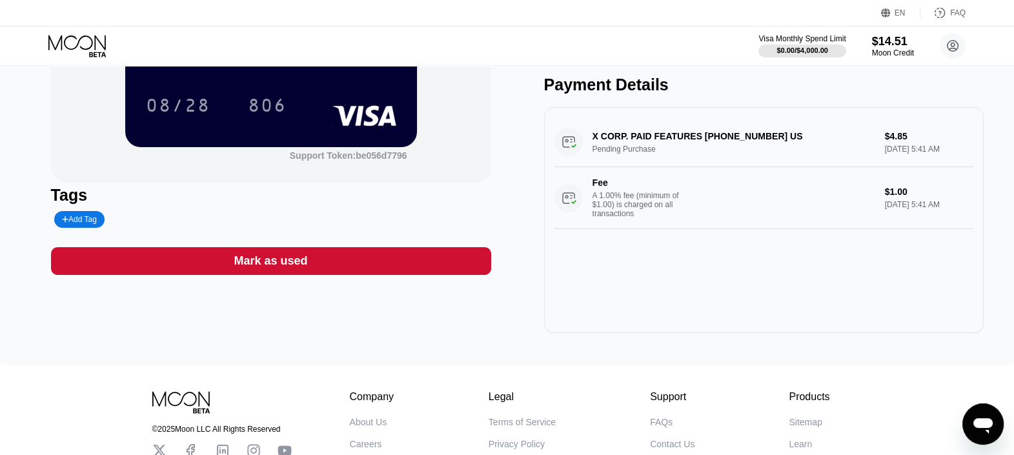
click at [78, 224] on div "Add Tag" at bounding box center [79, 219] width 35 height 9
type input "Amir H"
click at [162, 216] on div "Amir H" at bounding box center [125, 219] width 142 height 17
click at [167, 223] on icon at bounding box center [170, 220] width 7 height 8
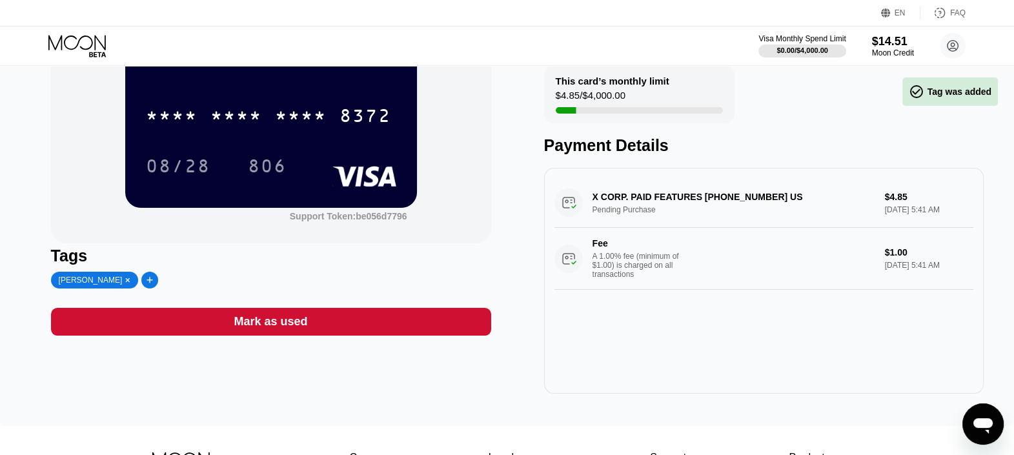
scroll to position [0, 0]
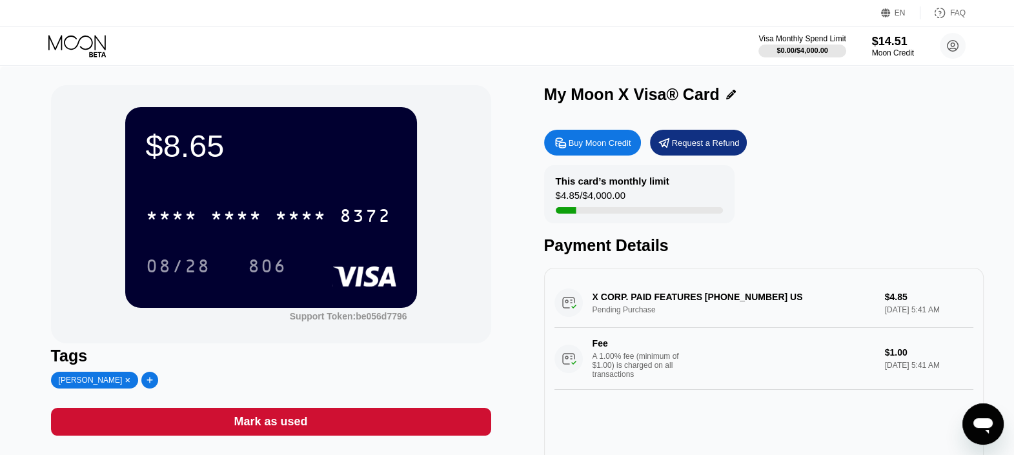
click at [125, 383] on icon at bounding box center [127, 380] width 5 height 6
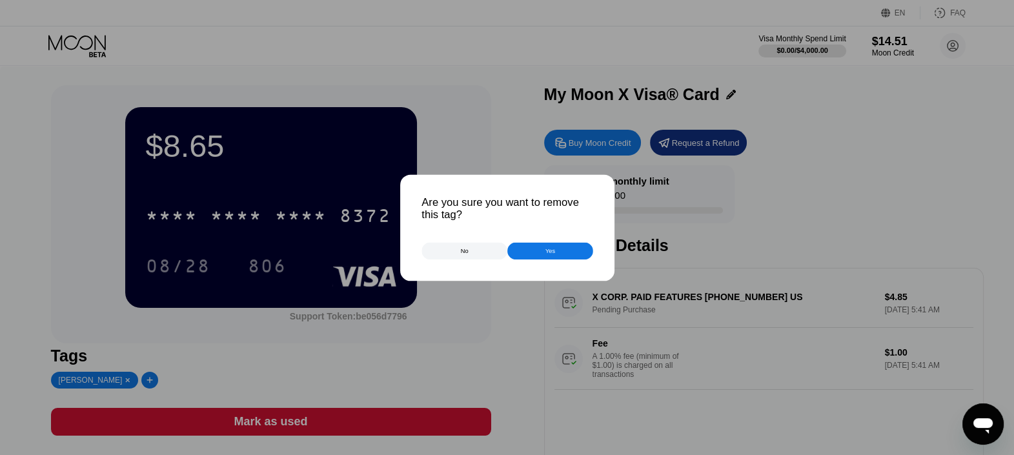
click at [90, 384] on div at bounding box center [513, 227] width 1026 height 455
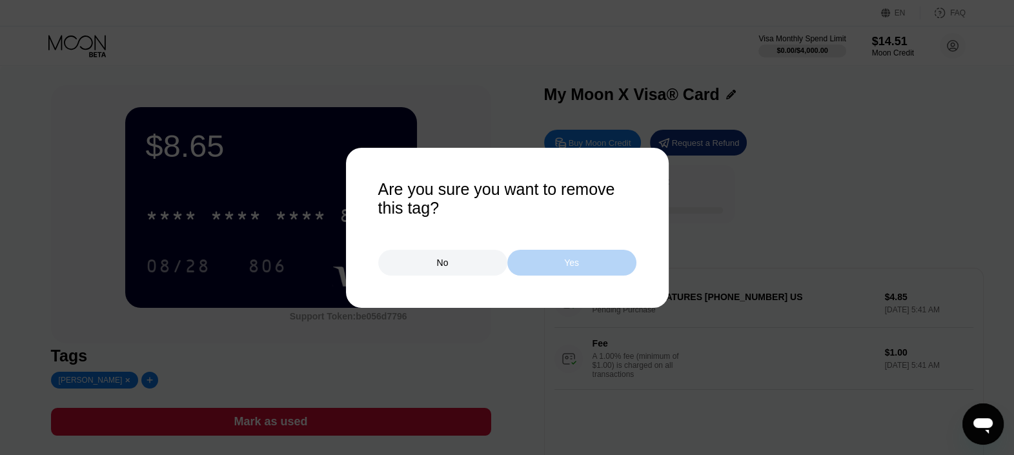
click at [552, 264] on div "Yes" at bounding box center [571, 263] width 129 height 26
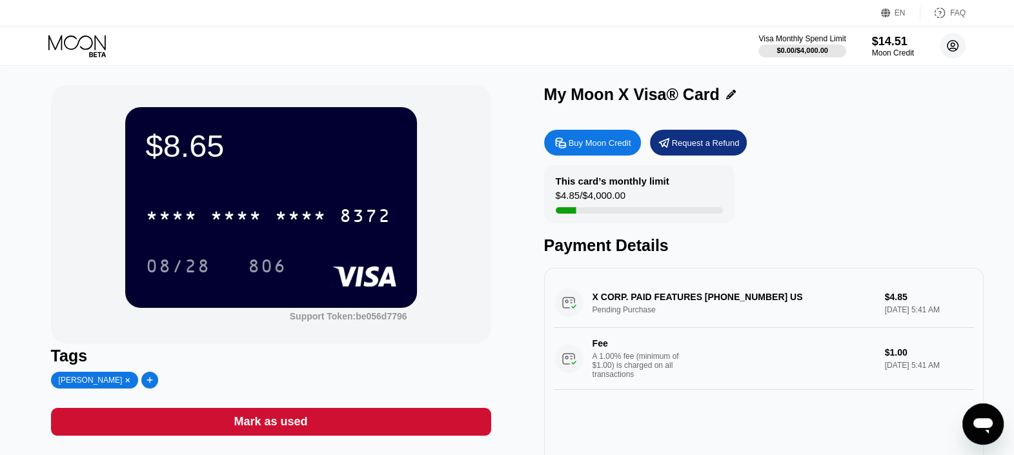
click at [952, 51] on icon at bounding box center [952, 46] width 11 height 11
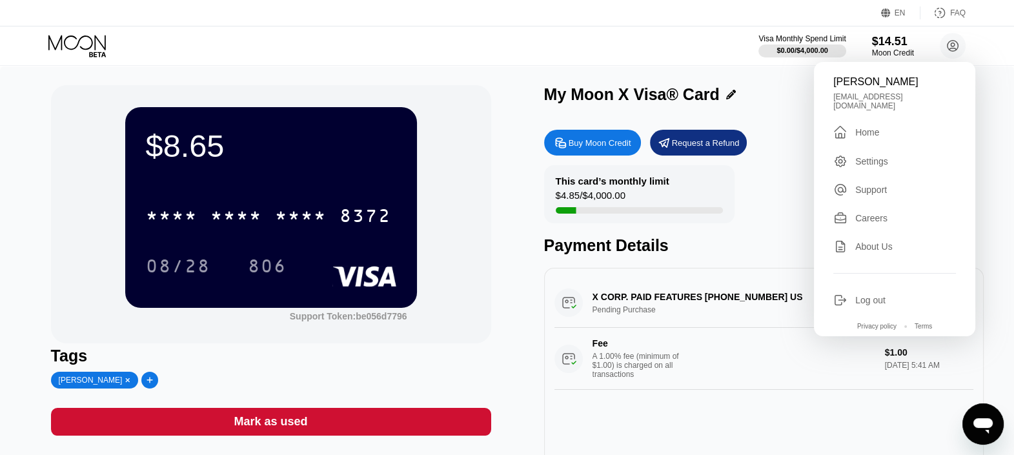
click at [894, 129] on div " Home" at bounding box center [894, 132] width 123 height 15
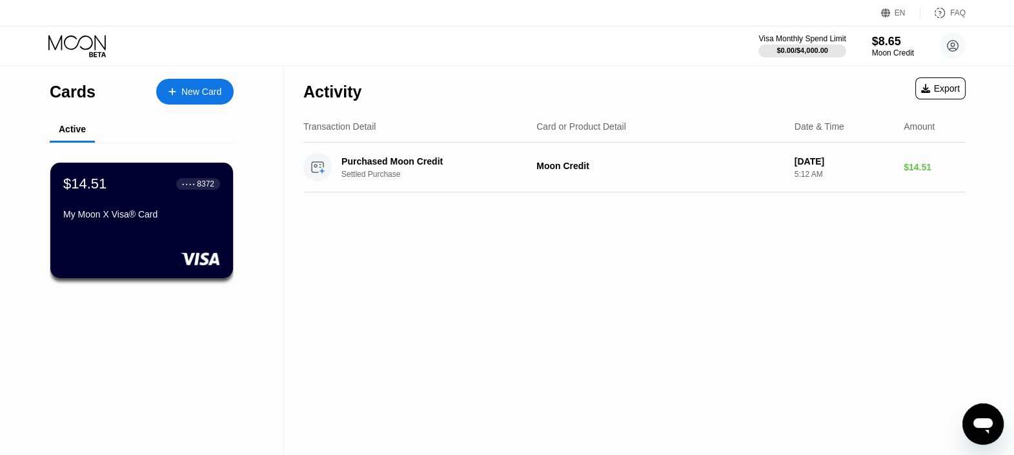
click at [174, 219] on div "My Moon X Visa® Card" at bounding box center [141, 214] width 157 height 10
